Goal: Information Seeking & Learning: Check status

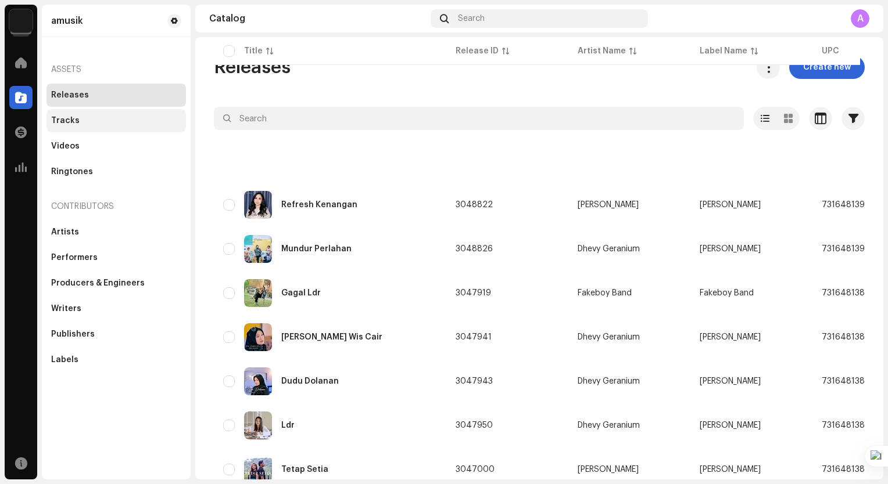
scroll to position [174, 0]
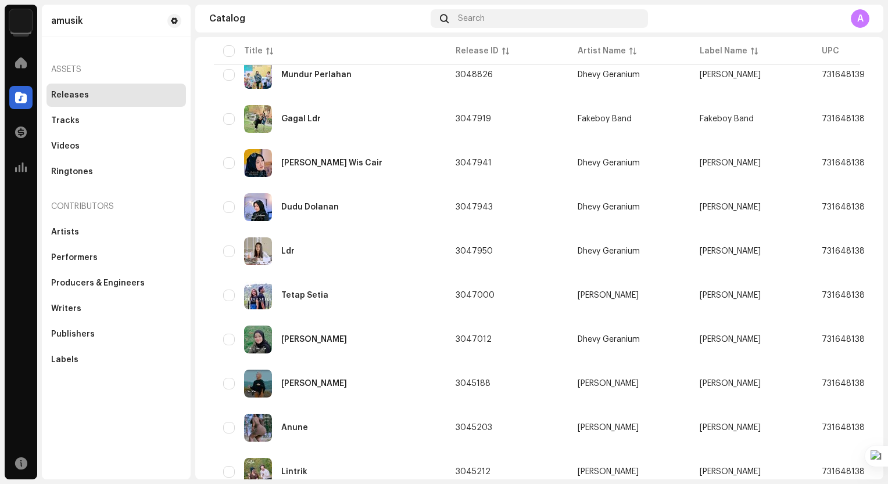
click at [27, 26] on img at bounding box center [20, 20] width 23 height 23
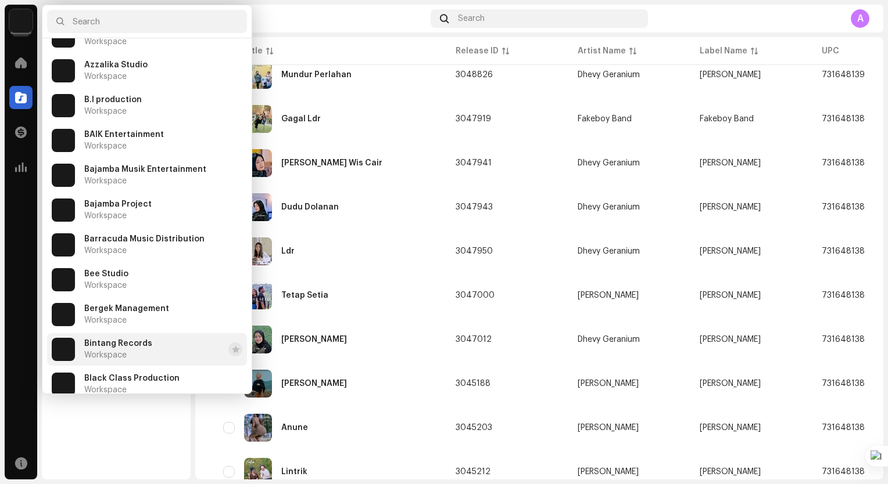
scroll to position [581, 0]
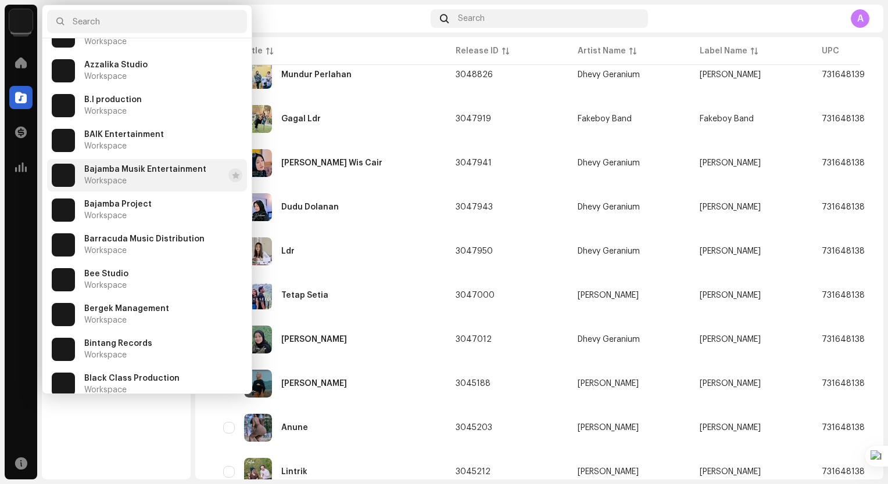
click at [181, 170] on span "Bajamba Musik Entertainment" at bounding box center [145, 169] width 122 height 9
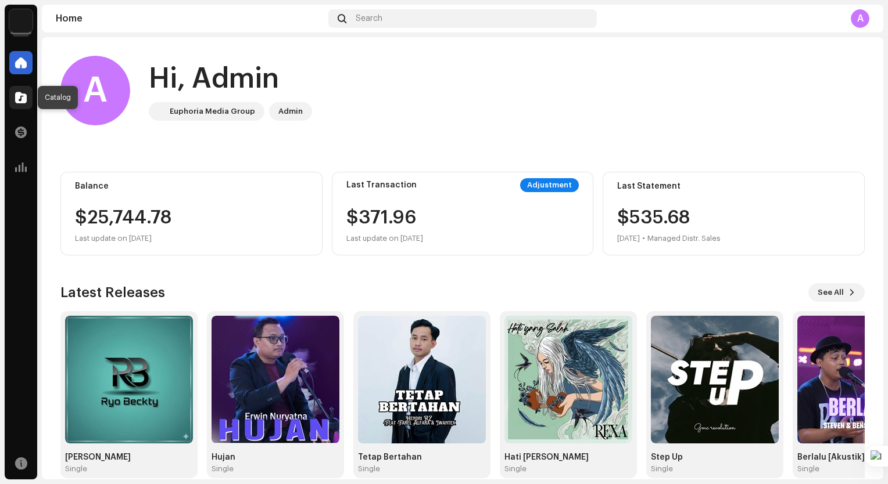
click at [16, 93] on span at bounding box center [21, 97] width 12 height 9
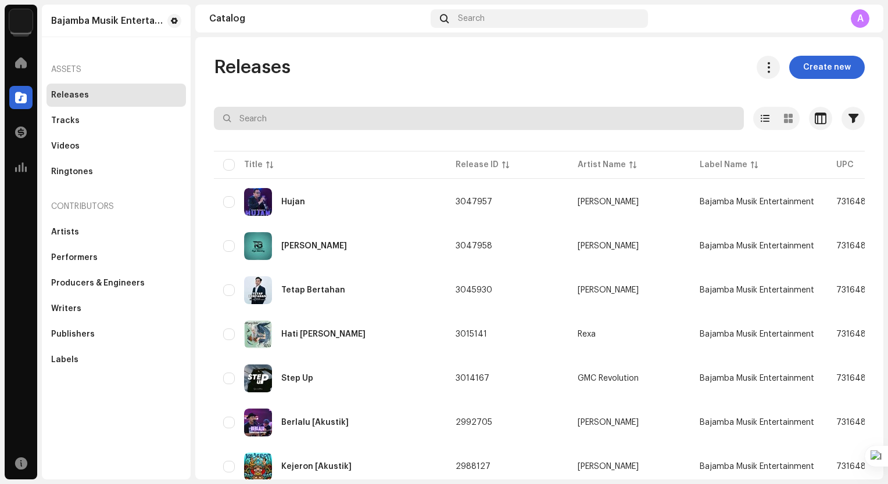
click at [319, 117] on input "text" at bounding box center [479, 118] width 530 height 23
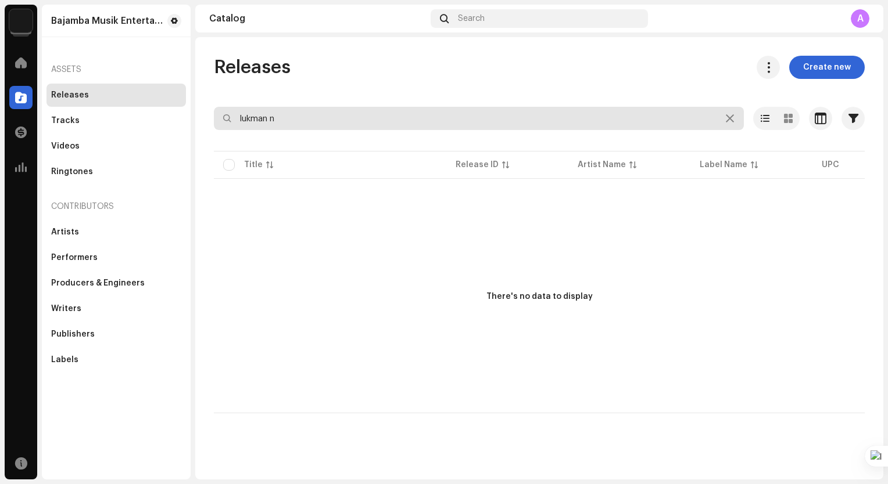
type input "lukman n"
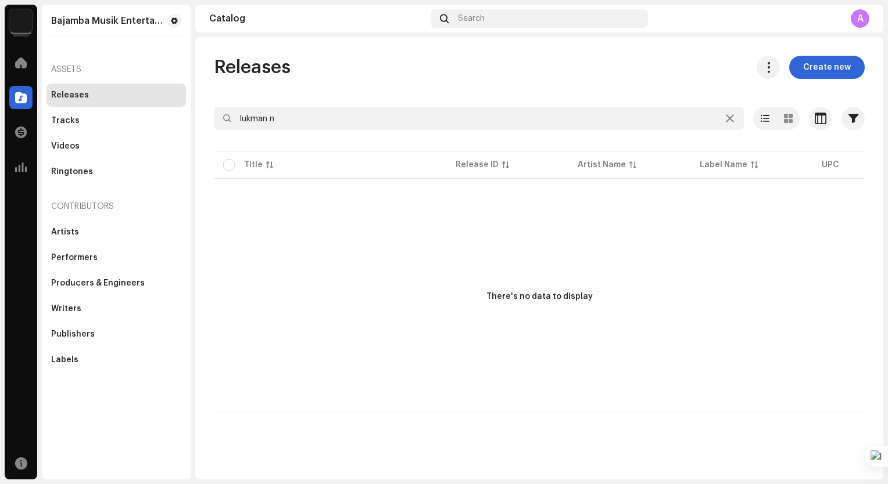
click at [23, 23] on img at bounding box center [20, 20] width 23 height 23
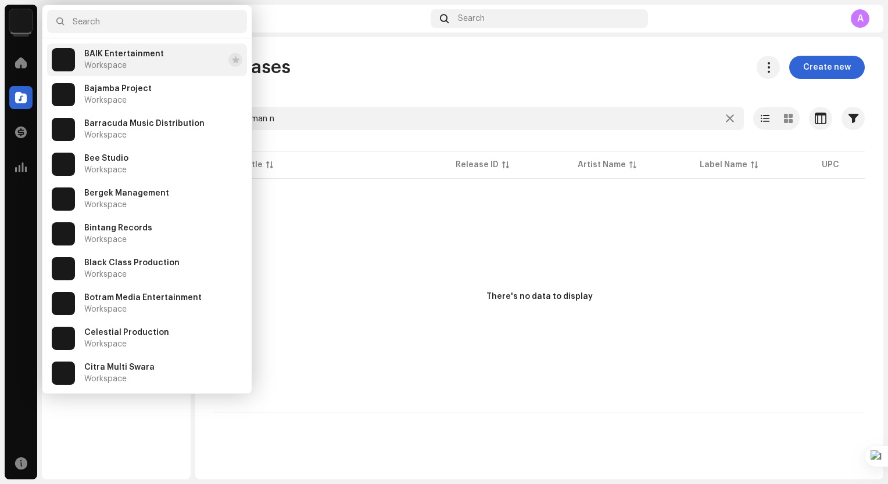
scroll to position [697, 0]
click at [154, 221] on li "Bintang Records Workspace" at bounding box center [147, 233] width 200 height 33
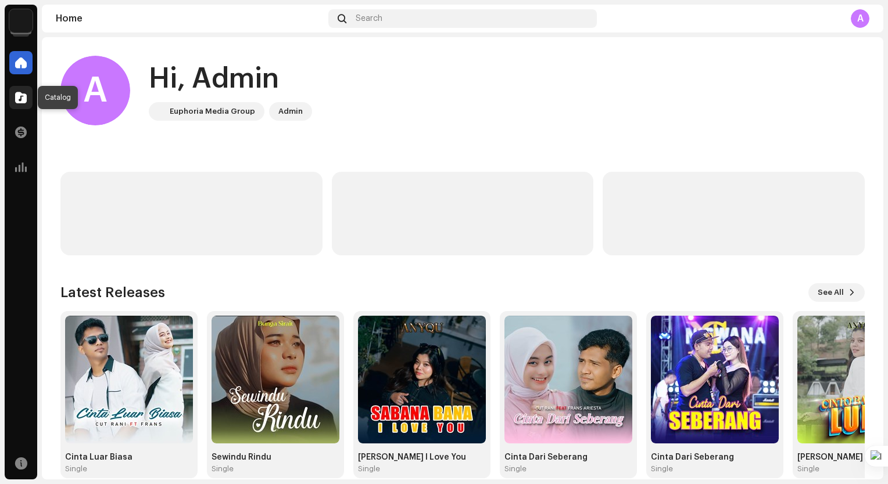
click at [26, 98] on span at bounding box center [21, 97] width 12 height 9
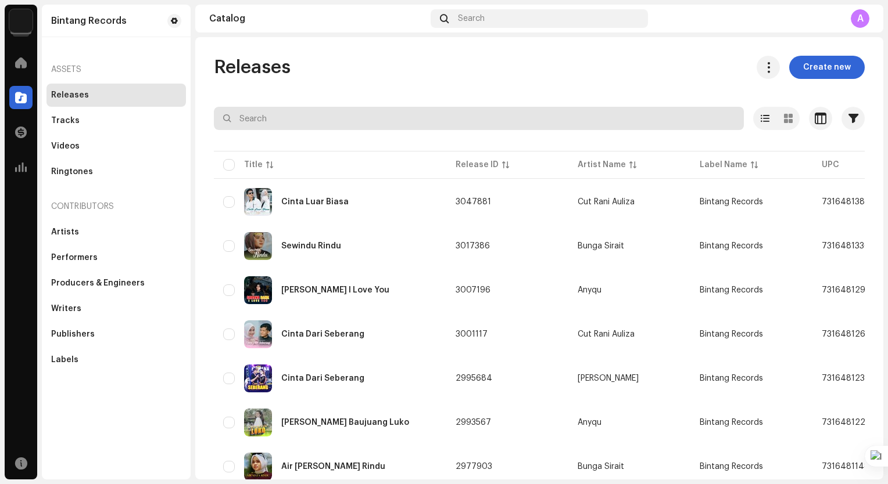
click at [425, 112] on input "text" at bounding box center [479, 118] width 530 height 23
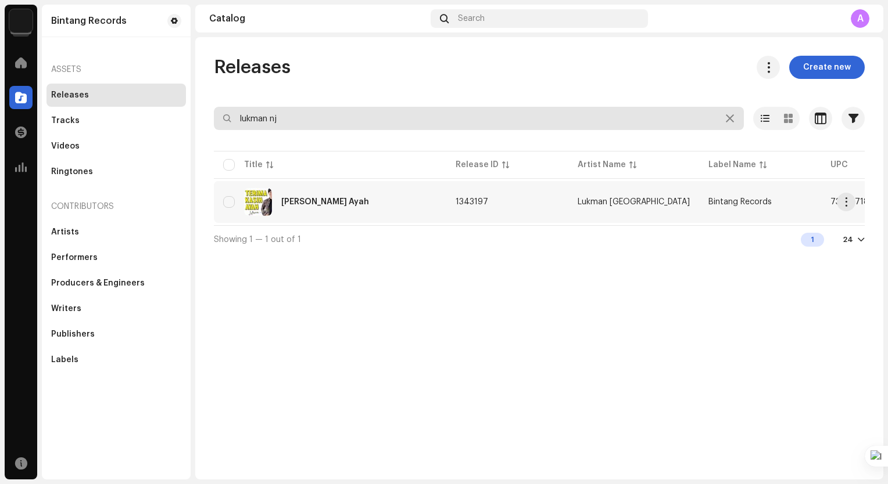
type input "lukman nj"
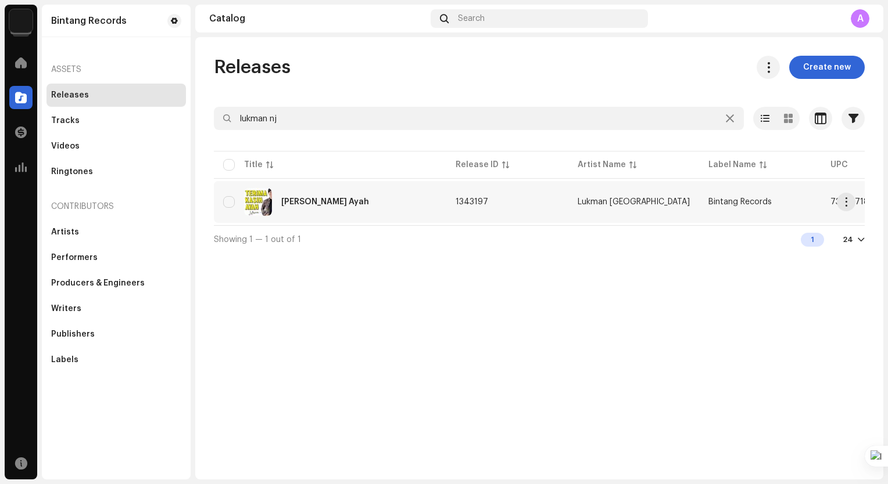
click at [335, 203] on div "Terima Kasih Ayah" at bounding box center [325, 202] width 88 height 8
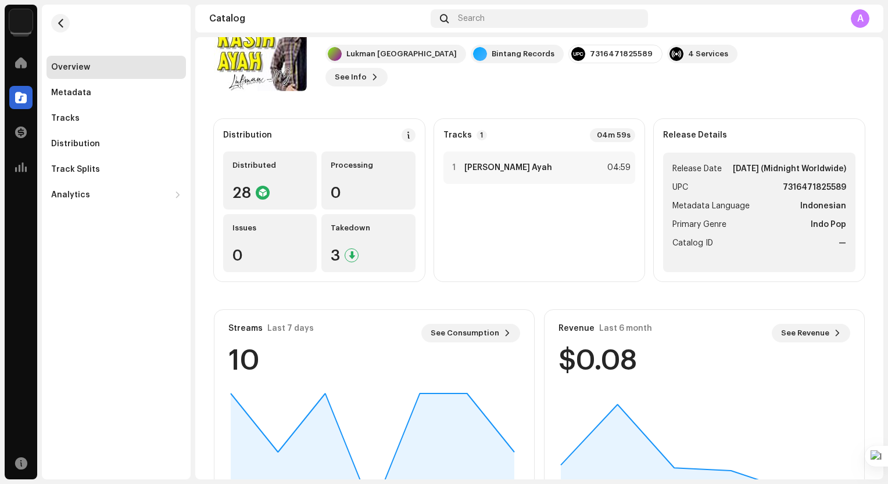
scroll to position [58, 0]
click at [73, 193] on div "Analytics" at bounding box center [70, 195] width 39 height 9
click at [160, 271] on div "Revenue" at bounding box center [118, 271] width 125 height 9
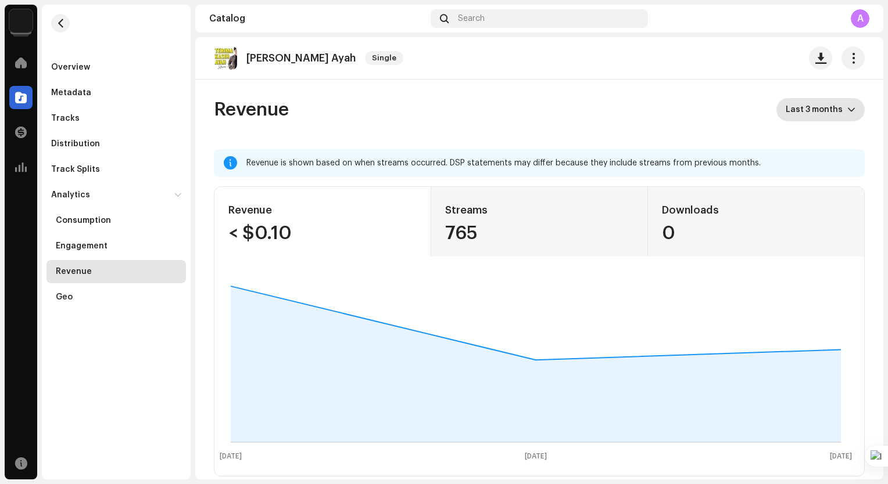
click at [847, 104] on div "dropdown trigger" at bounding box center [851, 109] width 8 height 23
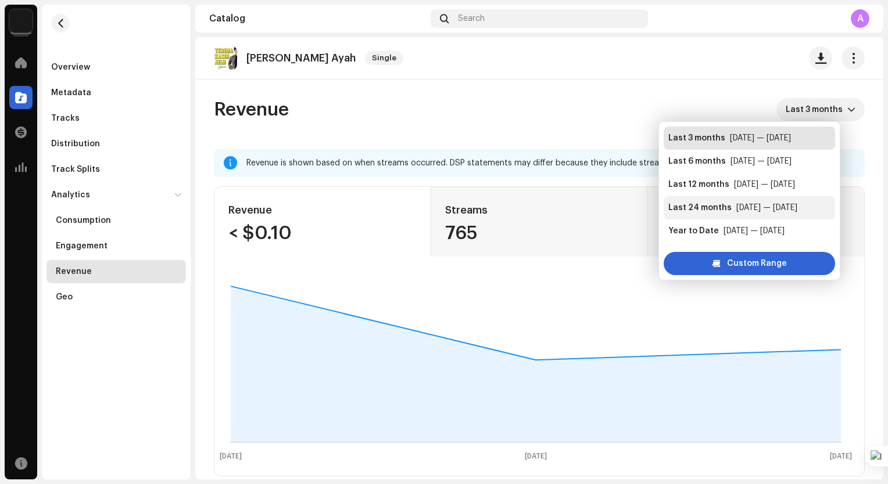
click at [762, 206] on div "Sep 2023 — Aug 2025" at bounding box center [766, 208] width 61 height 12
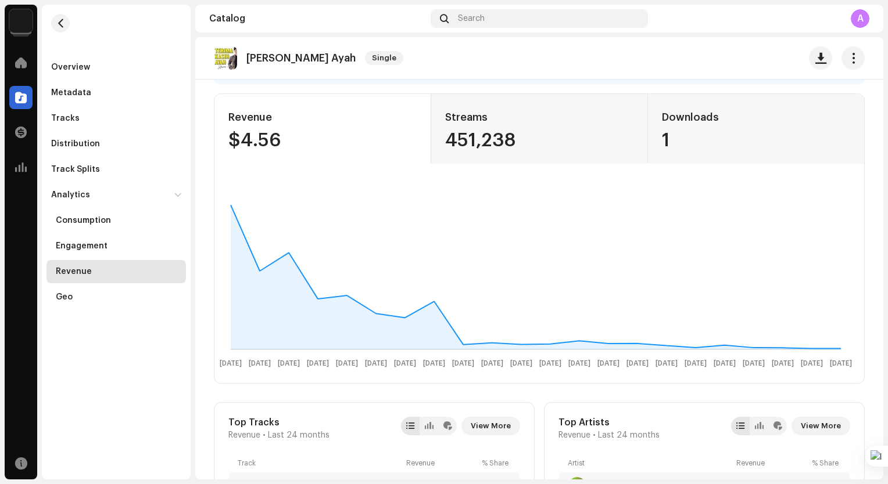
scroll to position [125, 0]
click at [21, 96] on span at bounding box center [21, 97] width 12 height 9
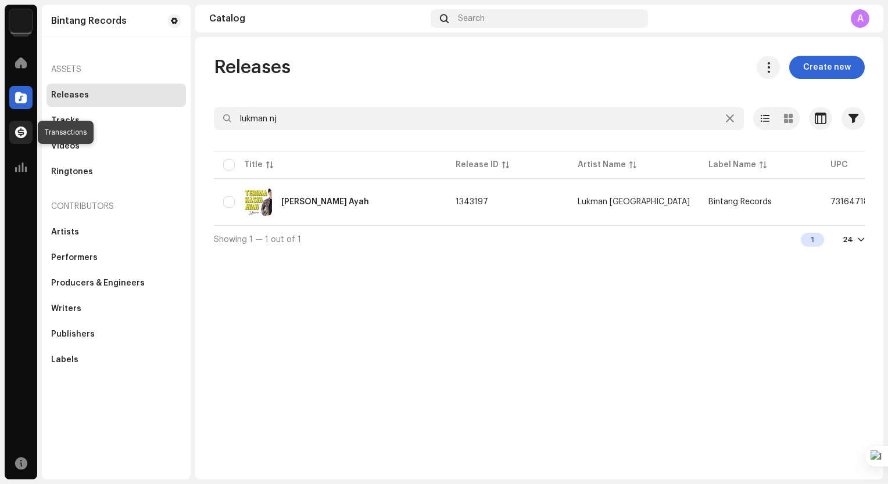
click at [21, 135] on span at bounding box center [21, 132] width 12 height 9
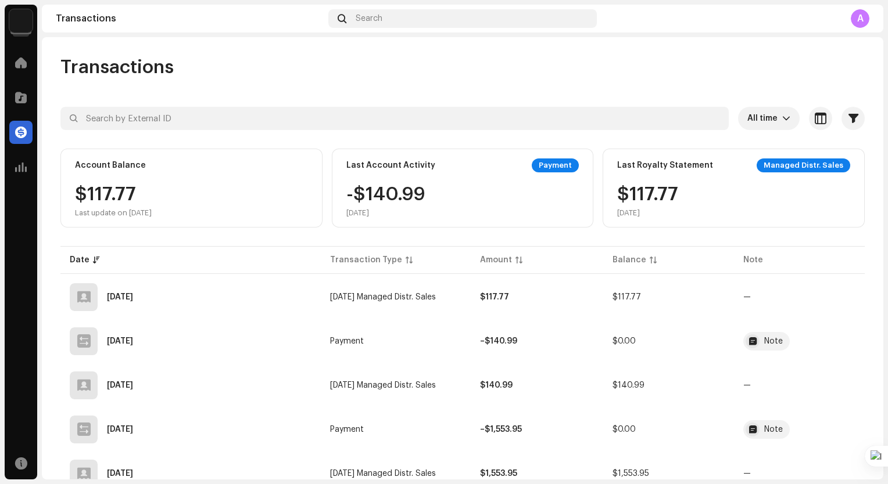
click at [26, 26] on img at bounding box center [20, 20] width 23 height 23
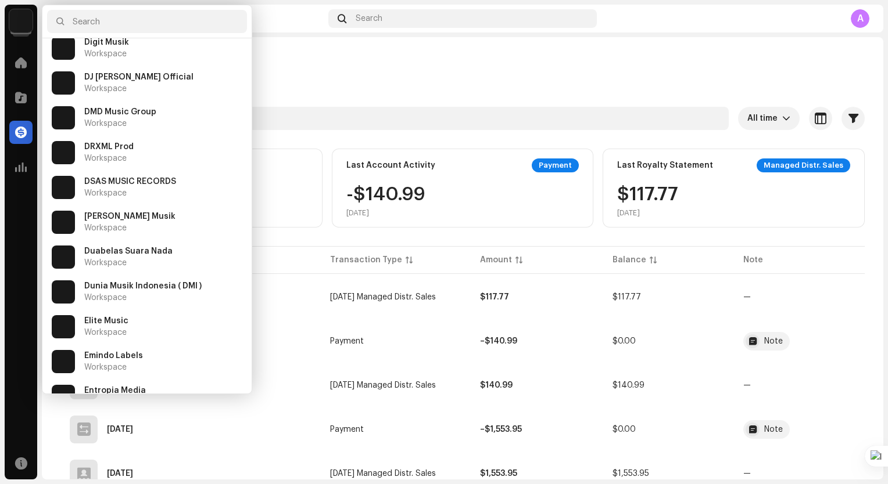
scroll to position [1162, 0]
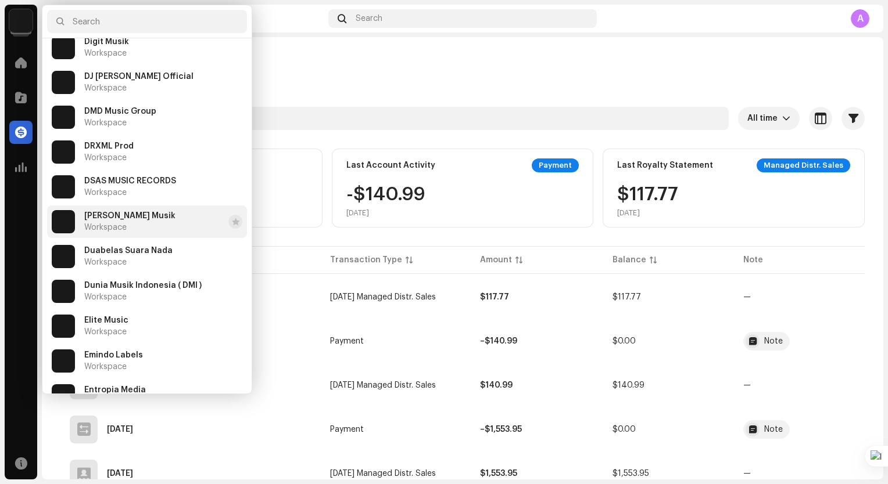
click at [151, 220] on li "Duabelas Musik Workspace" at bounding box center [147, 222] width 200 height 33
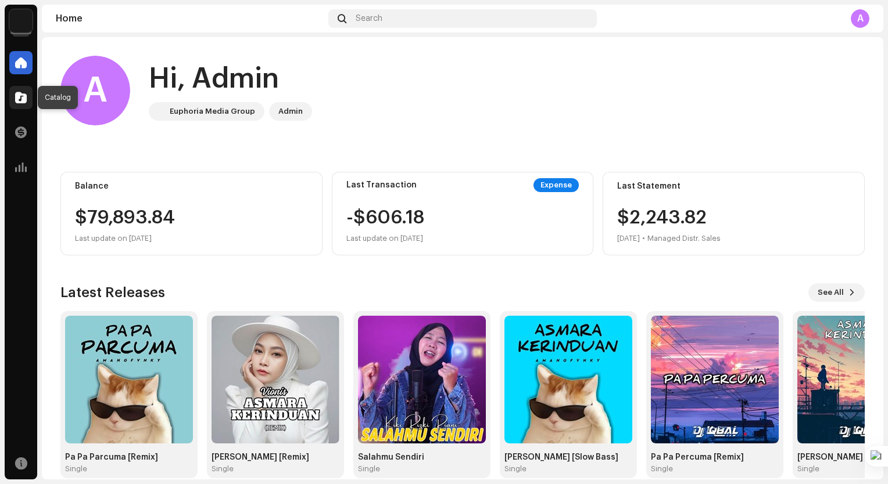
click at [27, 103] on div at bounding box center [20, 97] width 23 height 23
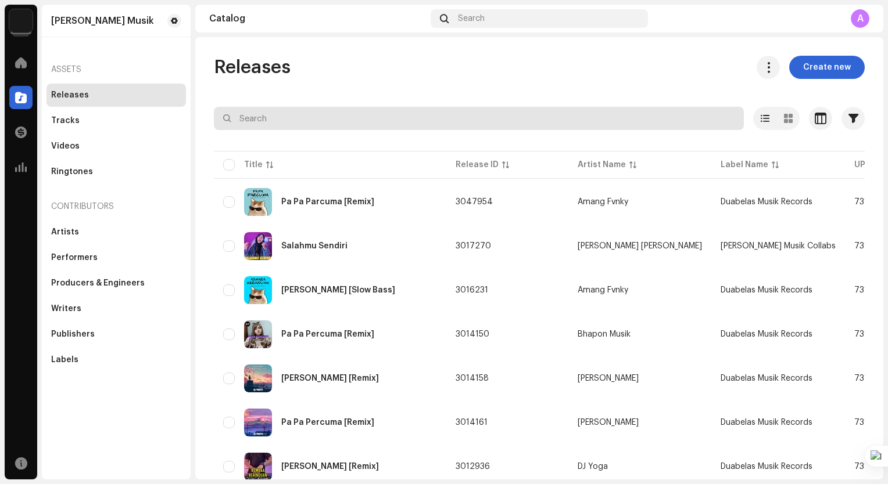
click at [338, 112] on input "text" at bounding box center [479, 118] width 530 height 23
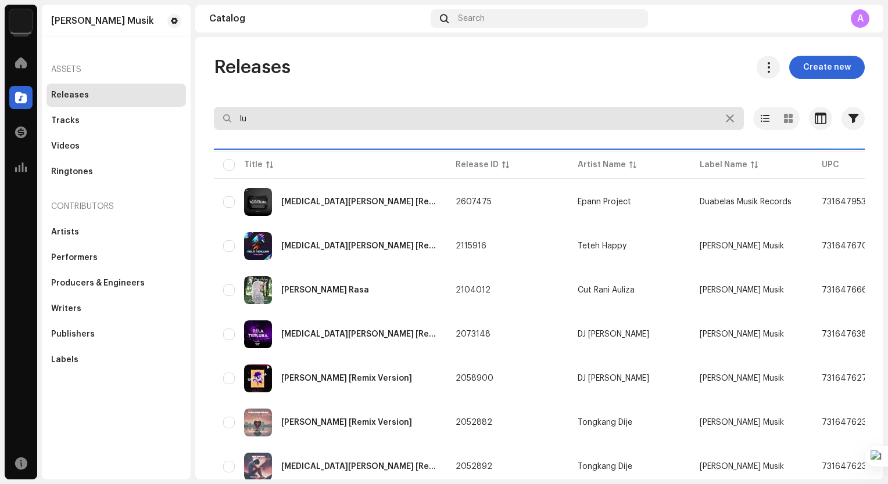
type input "l"
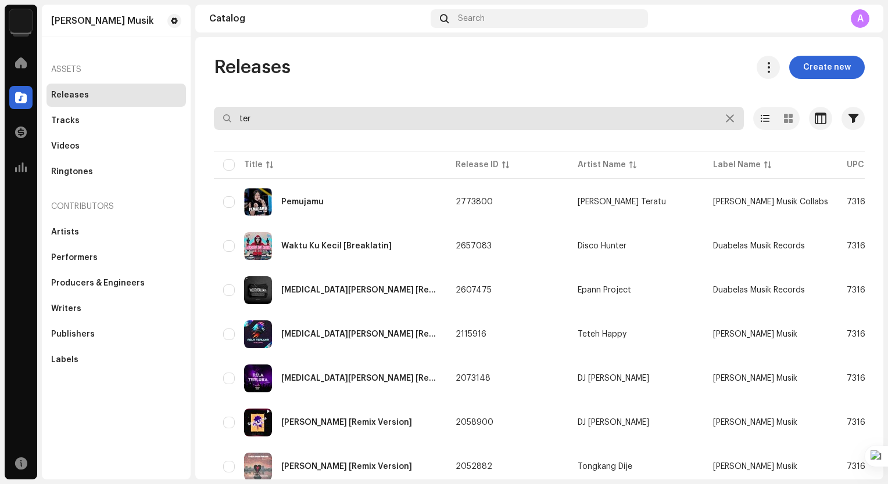
type input "ter"
